Goal: Transaction & Acquisition: Subscribe to service/newsletter

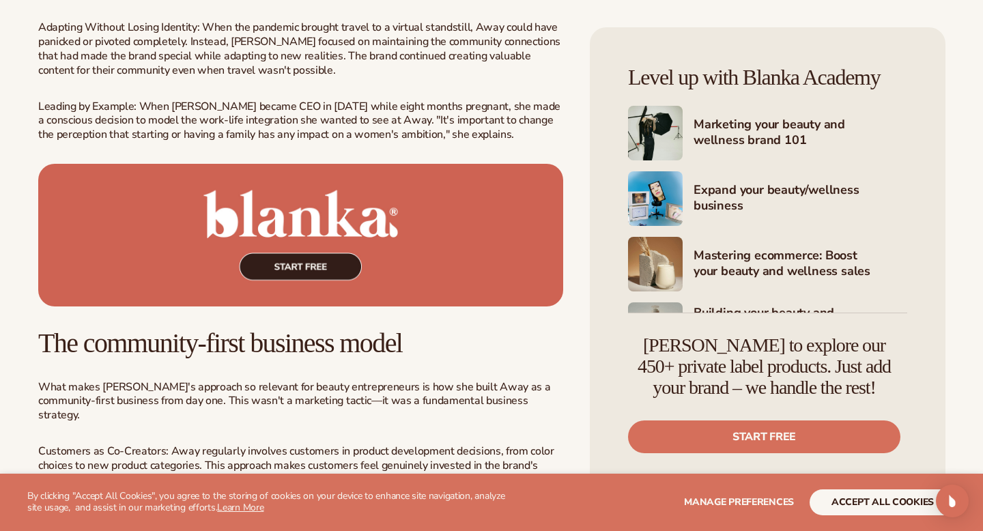
scroll to position [2700, 0]
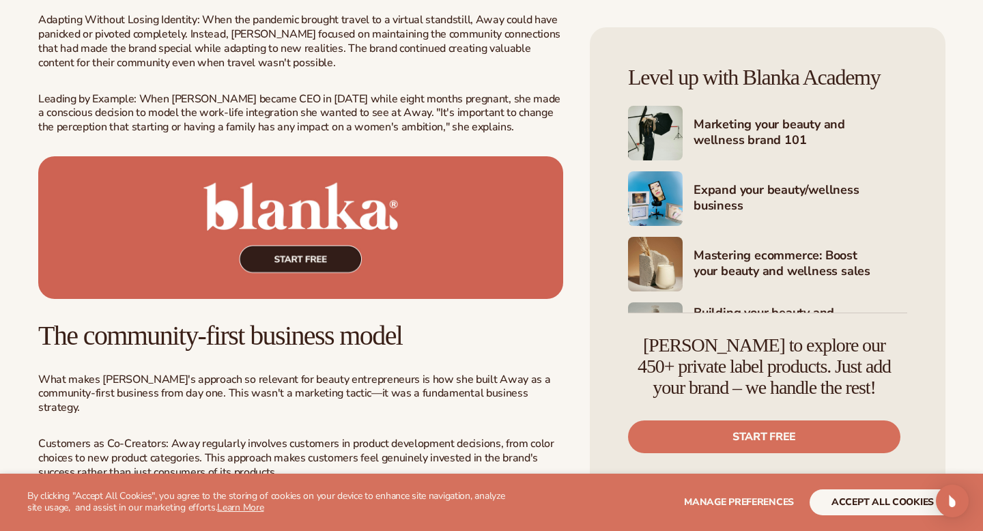
click at [397, 192] on img at bounding box center [300, 227] width 525 height 143
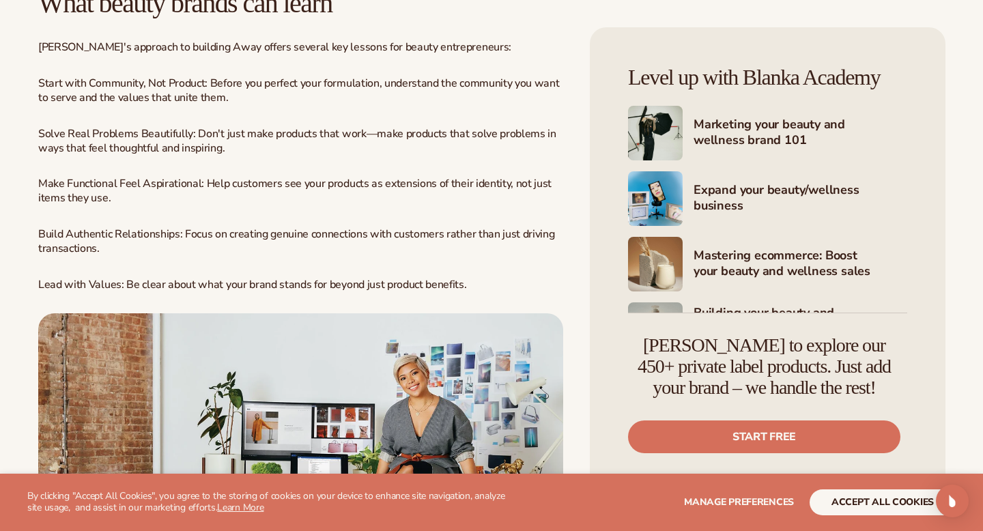
scroll to position [3354, 0]
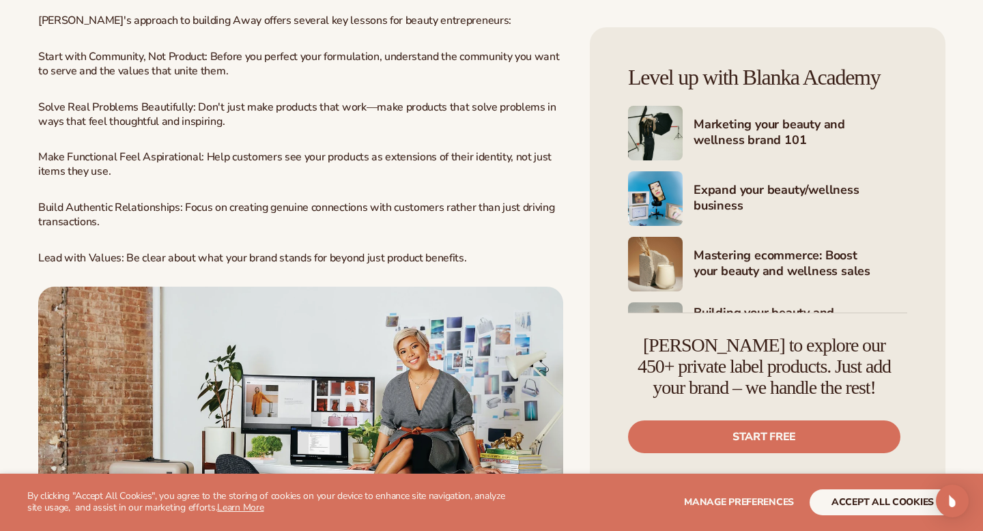
click at [334, 287] on img at bounding box center [300, 451] width 525 height 328
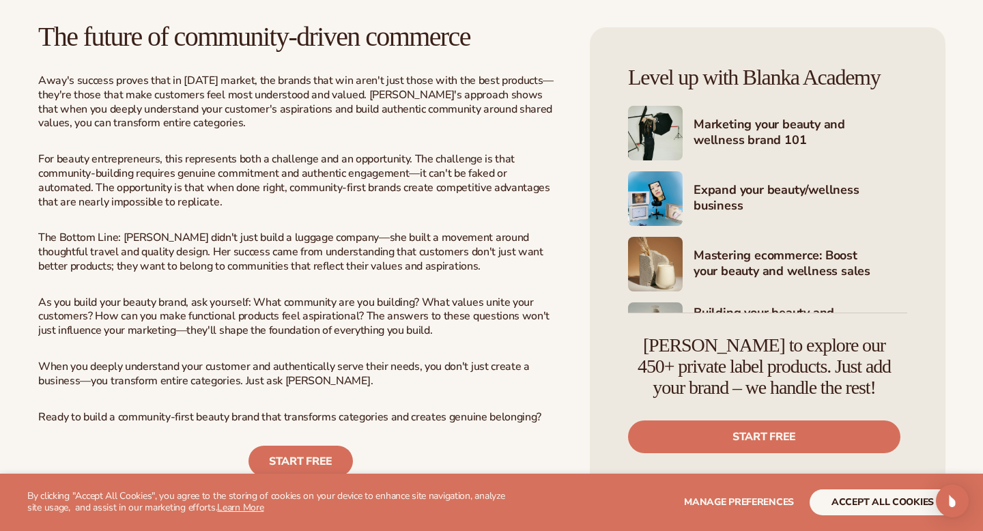
scroll to position [3975, 0]
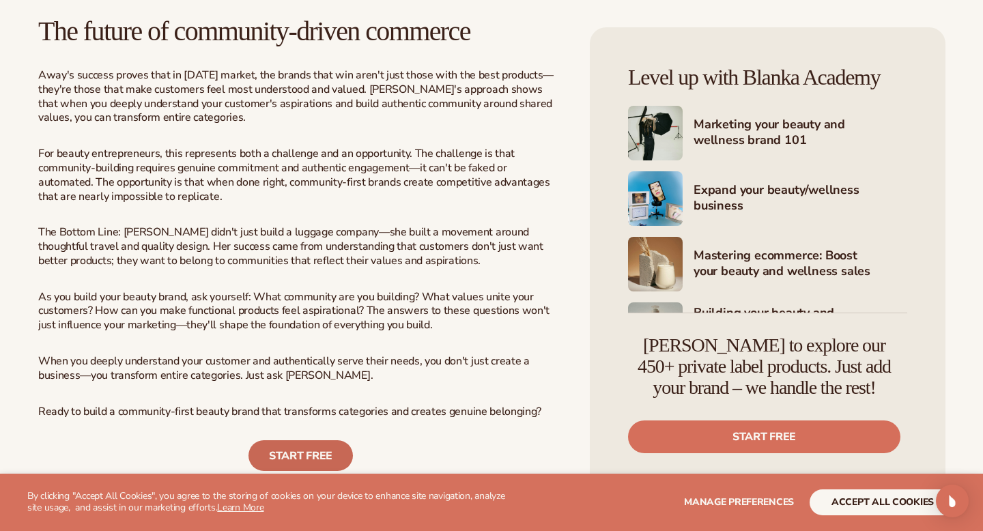
click at [286, 440] on link "START FREE" at bounding box center [300, 455] width 104 height 31
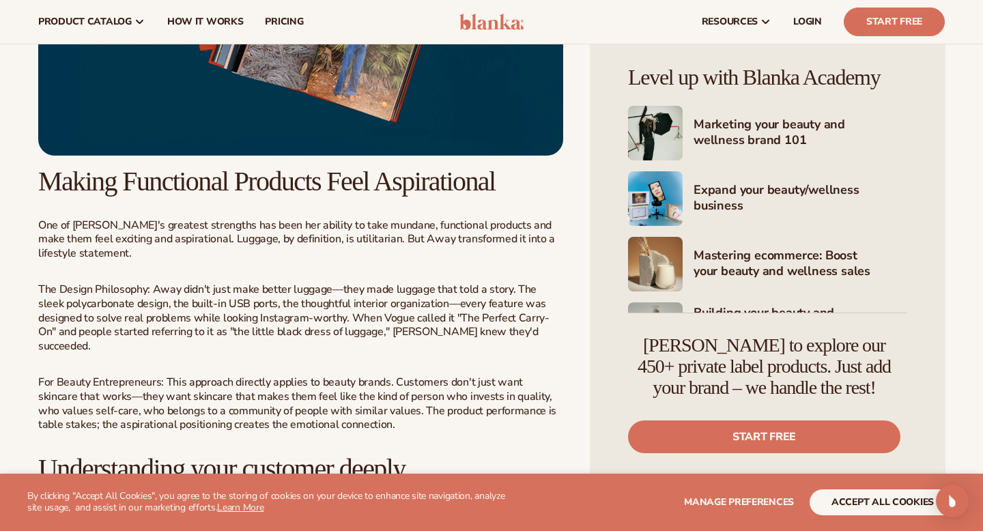
scroll to position [1352, 0]
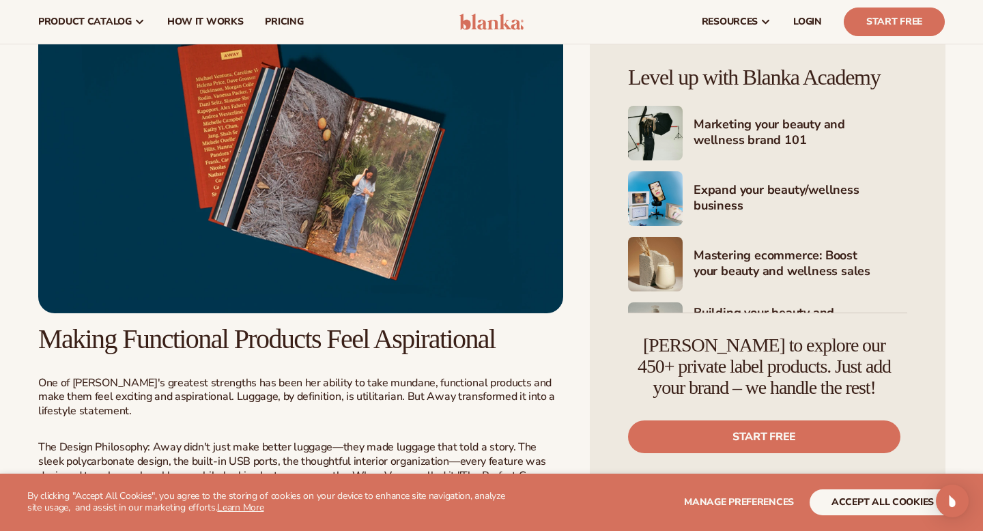
click at [323, 230] on img at bounding box center [300, 149] width 525 height 328
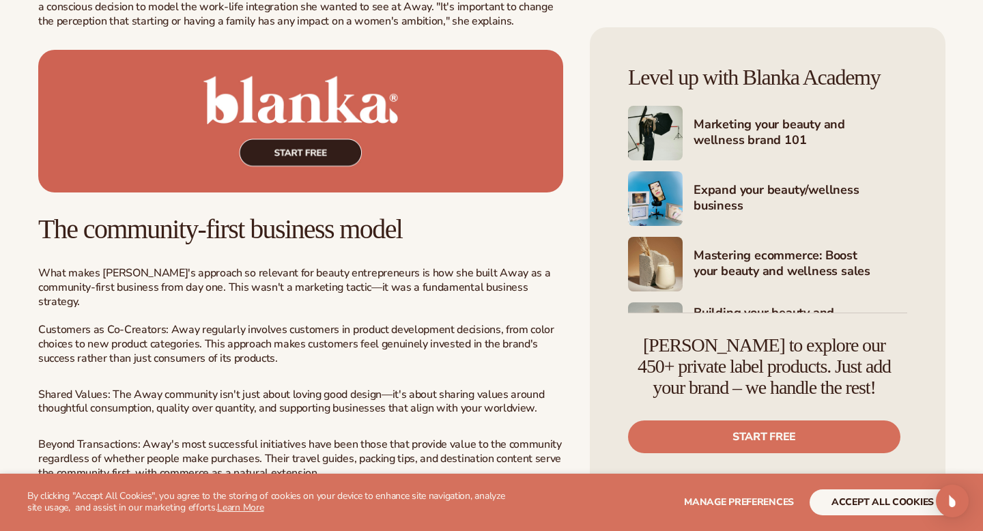
scroll to position [2795, 0]
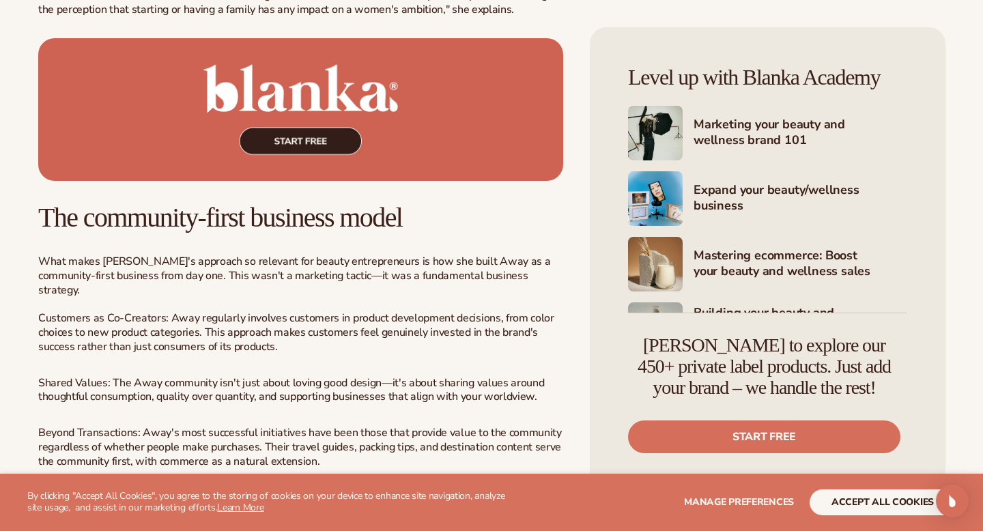
click at [288, 70] on img at bounding box center [300, 109] width 525 height 143
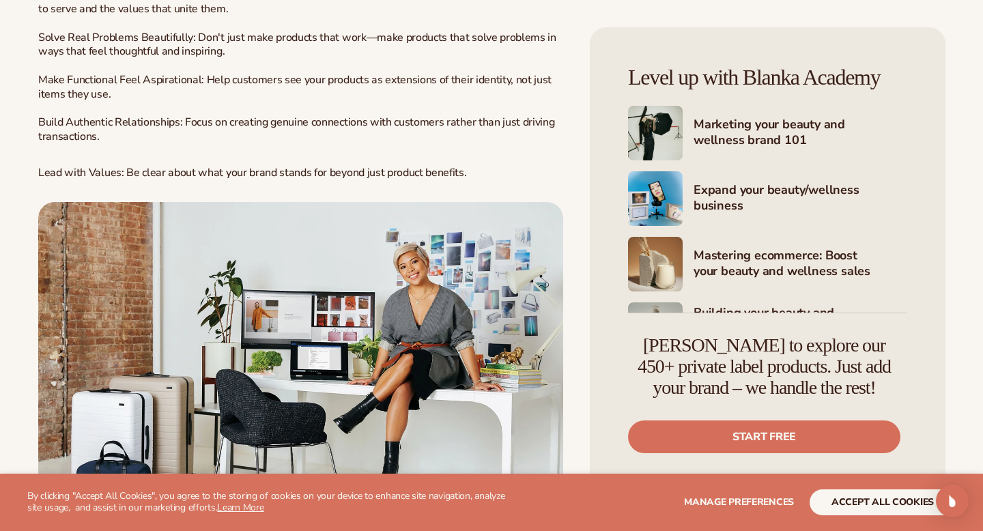
scroll to position [3386, 0]
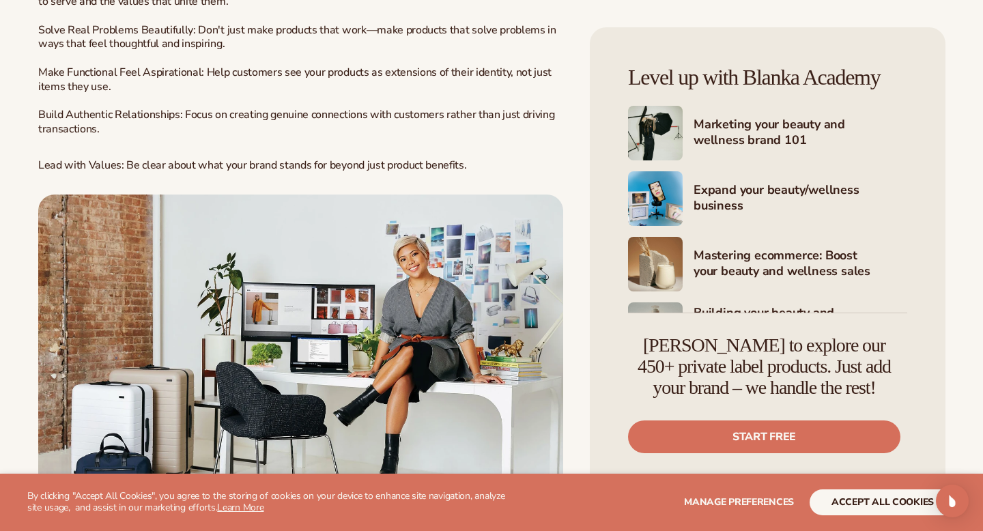
click at [333, 195] on img at bounding box center [300, 359] width 525 height 328
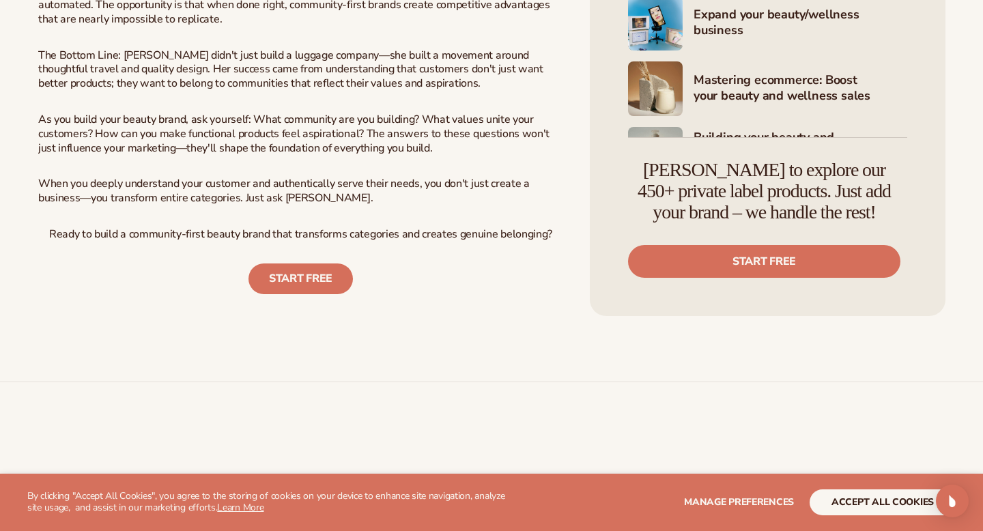
scroll to position [4093, 0]
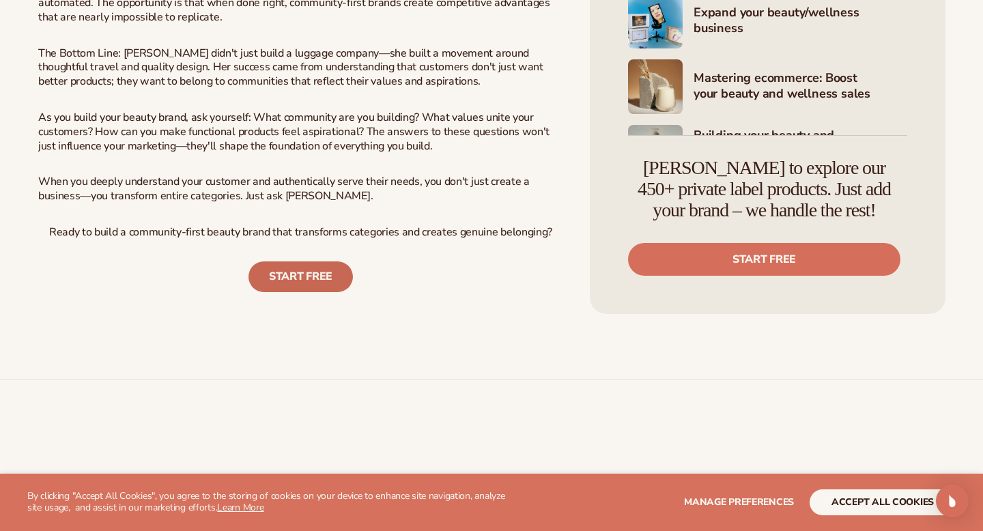
click at [271, 261] on link "START FREE" at bounding box center [300, 276] width 104 height 31
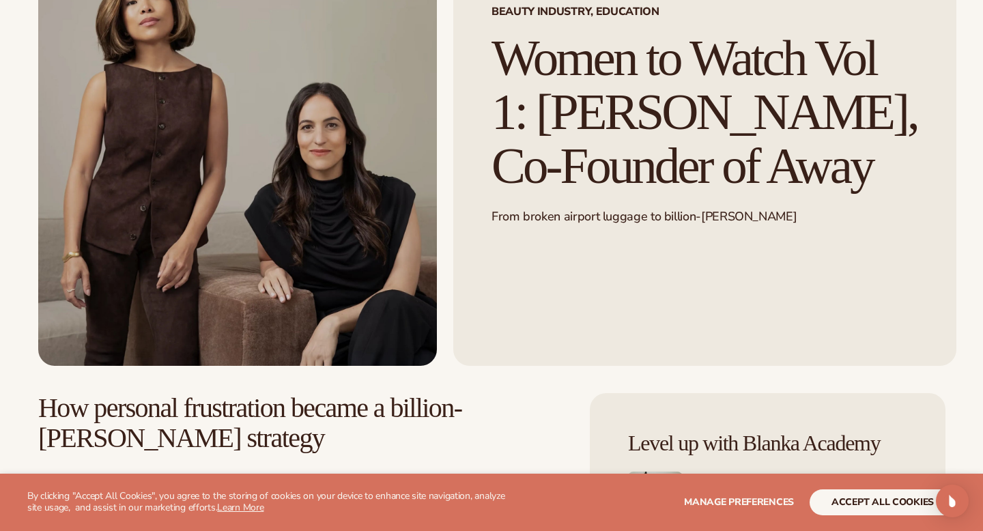
scroll to position [176, 0]
